Goal: Task Accomplishment & Management: Use online tool/utility

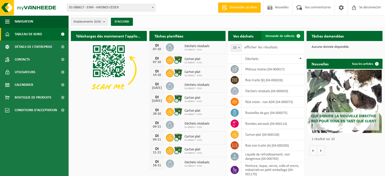
click at [290, 36] on font "Demande de collecte" at bounding box center [280, 35] width 29 height 3
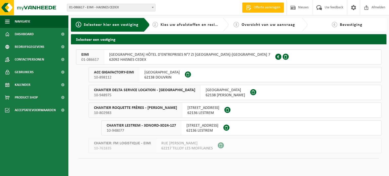
click at [130, 76] on span "10-898112" at bounding box center [114, 77] width 40 height 5
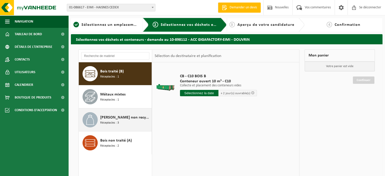
click at [135, 125] on div "Déchet non recyclable, techniquement incombustible (combustible) Réceptacles : 3" at bounding box center [125, 119] width 50 height 15
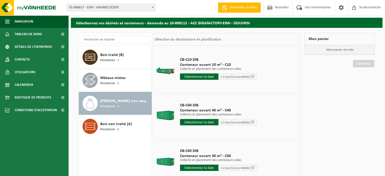
scroll to position [25, 0]
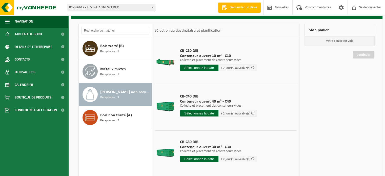
click at [199, 163] on div "CB-C30 DIB Conteneur ouvert 30 m³ - C30 Collecte et placement des conteneurs vi…" at bounding box center [218, 151] width 82 height 35
click at [203, 158] on input "text" at bounding box center [199, 159] width 38 height 6
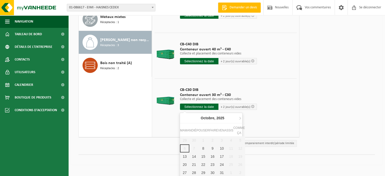
scroll to position [78, 0]
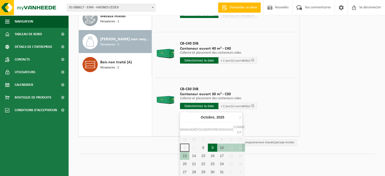
click at [209, 148] on div "9" at bounding box center [212, 148] width 9 height 8
type input "Van 2025-10-09"
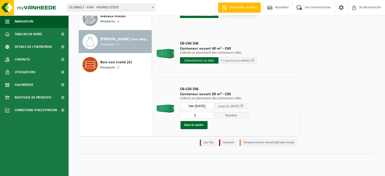
scroll to position [71, 0]
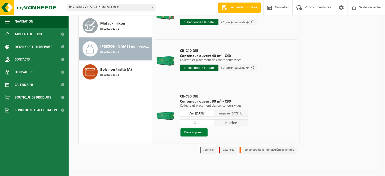
click at [195, 131] on font "Dans le panier" at bounding box center [193, 132] width 19 height 3
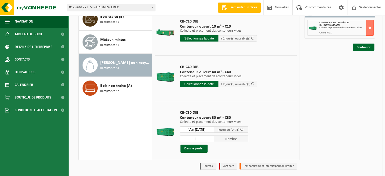
scroll to position [20, 0]
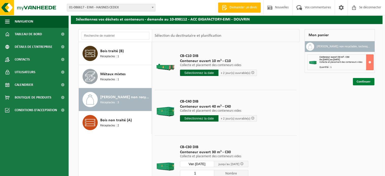
click at [360, 80] on font "Continuer" at bounding box center [364, 81] width 14 height 3
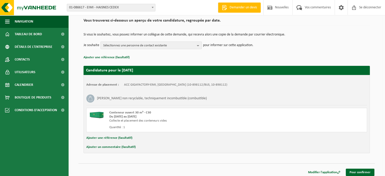
scroll to position [41, 0]
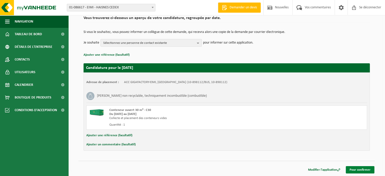
click at [358, 168] on font "Pour confirmer" at bounding box center [360, 169] width 21 height 3
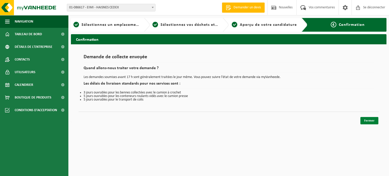
click at [373, 120] on font "Fermer" at bounding box center [369, 120] width 10 height 3
